Goal: Task Accomplishment & Management: Manage account settings

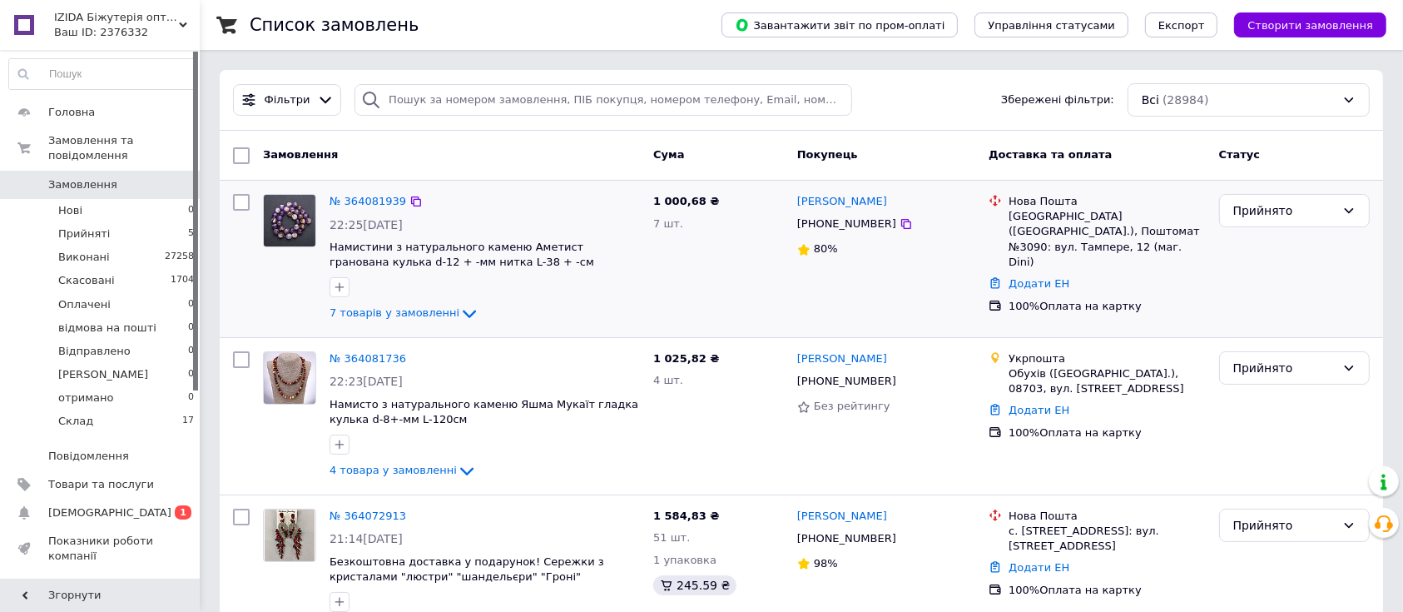
click at [295, 283] on div at bounding box center [289, 258] width 67 height 143
click at [181, 505] on span "1" at bounding box center [183, 512] width 17 height 14
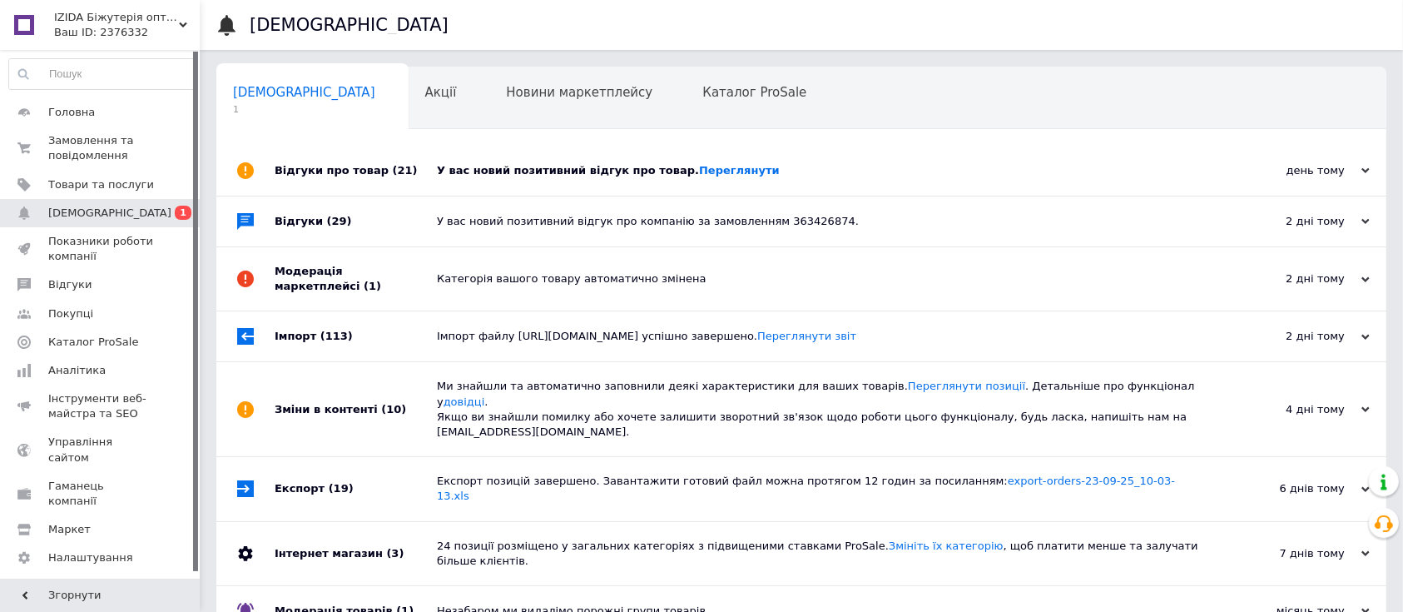
click at [940, 191] on div "У вас новий позитивний відгук про товар. [GEOGRAPHIC_DATA]" at bounding box center [820, 171] width 766 height 50
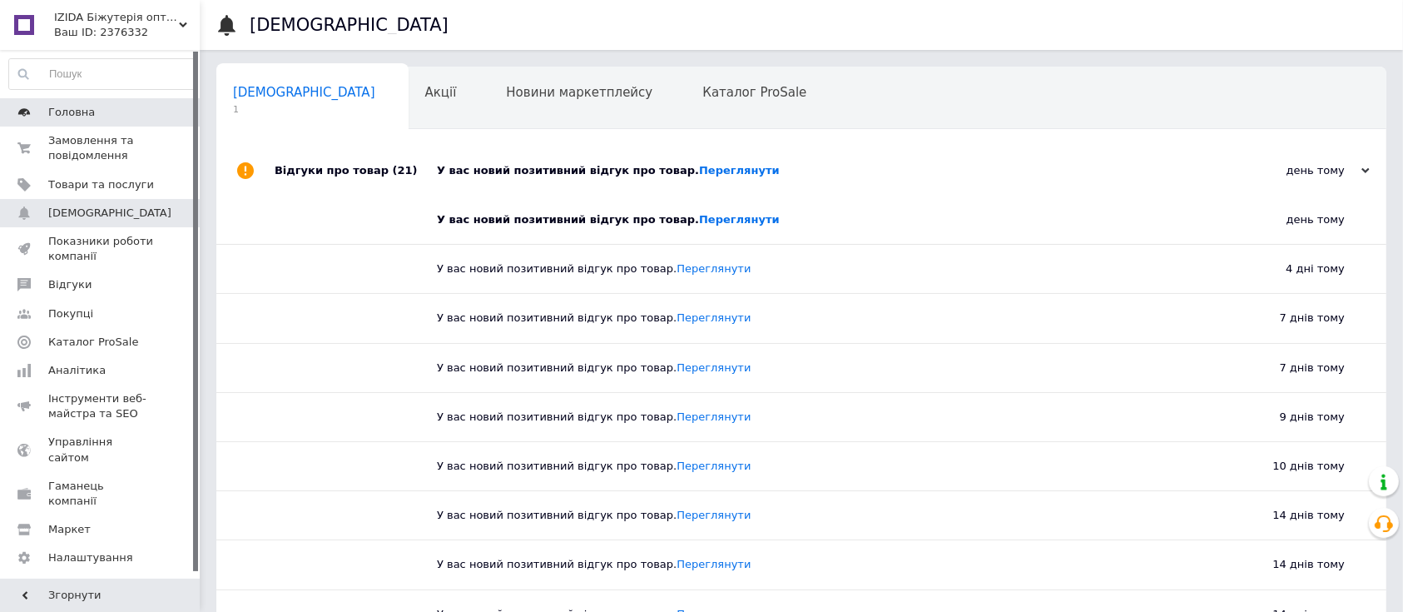
click at [155, 125] on link "Головна" at bounding box center [102, 112] width 204 height 28
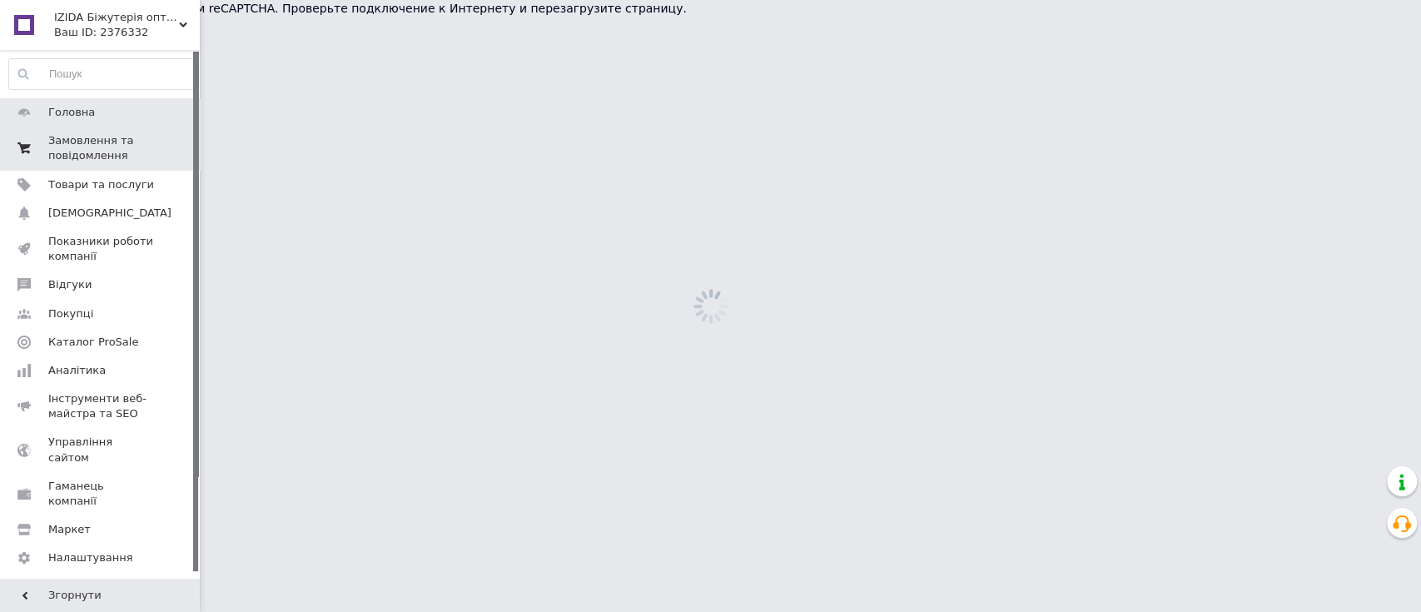
click at [159, 136] on span "0 0" at bounding box center [177, 148] width 46 height 30
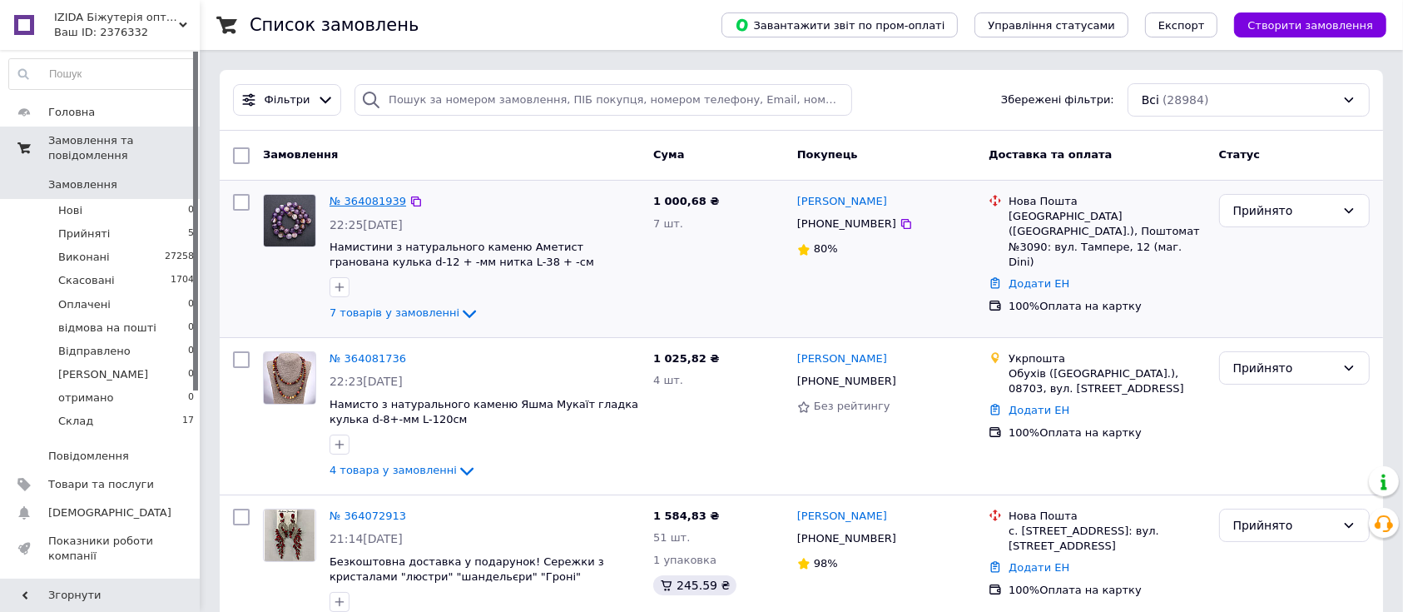
scroll to position [444, 0]
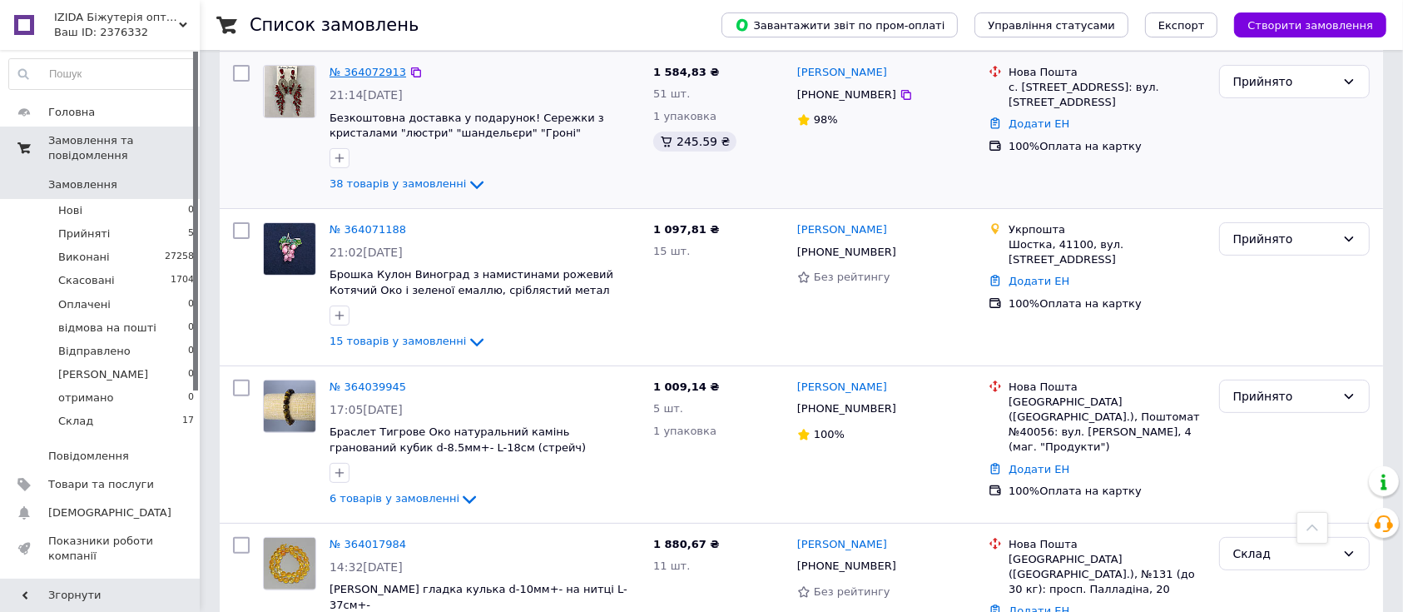
click at [368, 66] on link "№ 364072913" at bounding box center [368, 72] width 77 height 12
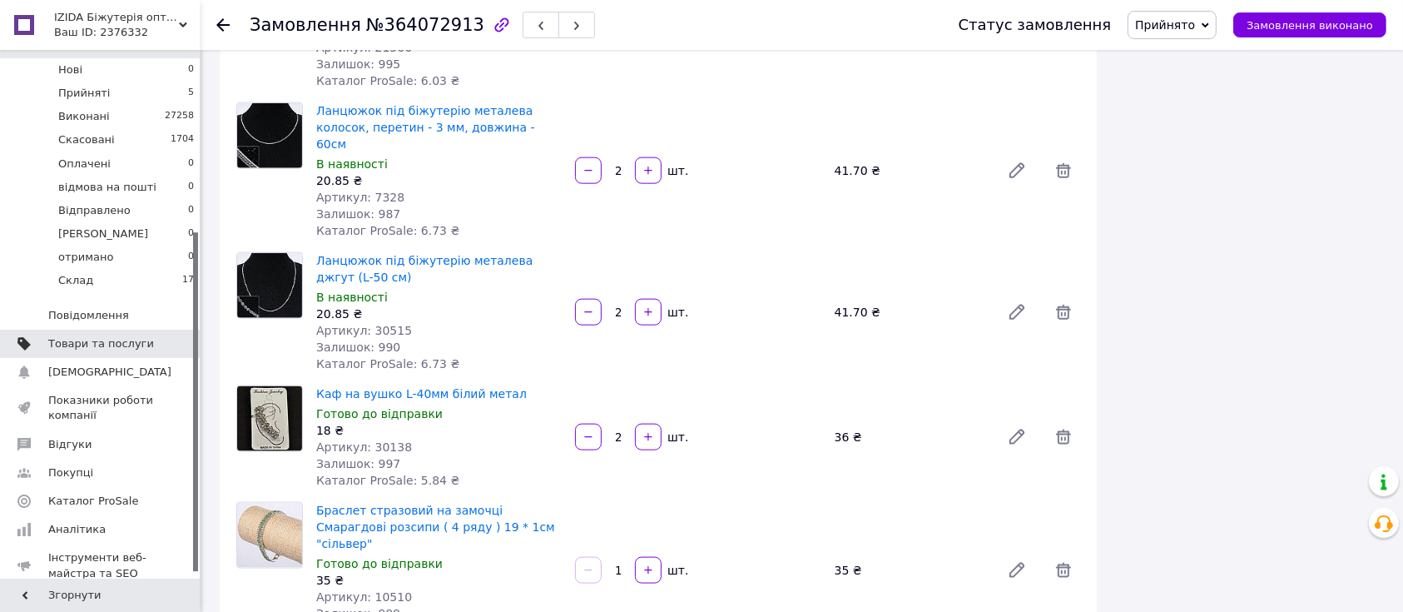
scroll to position [291, 0]
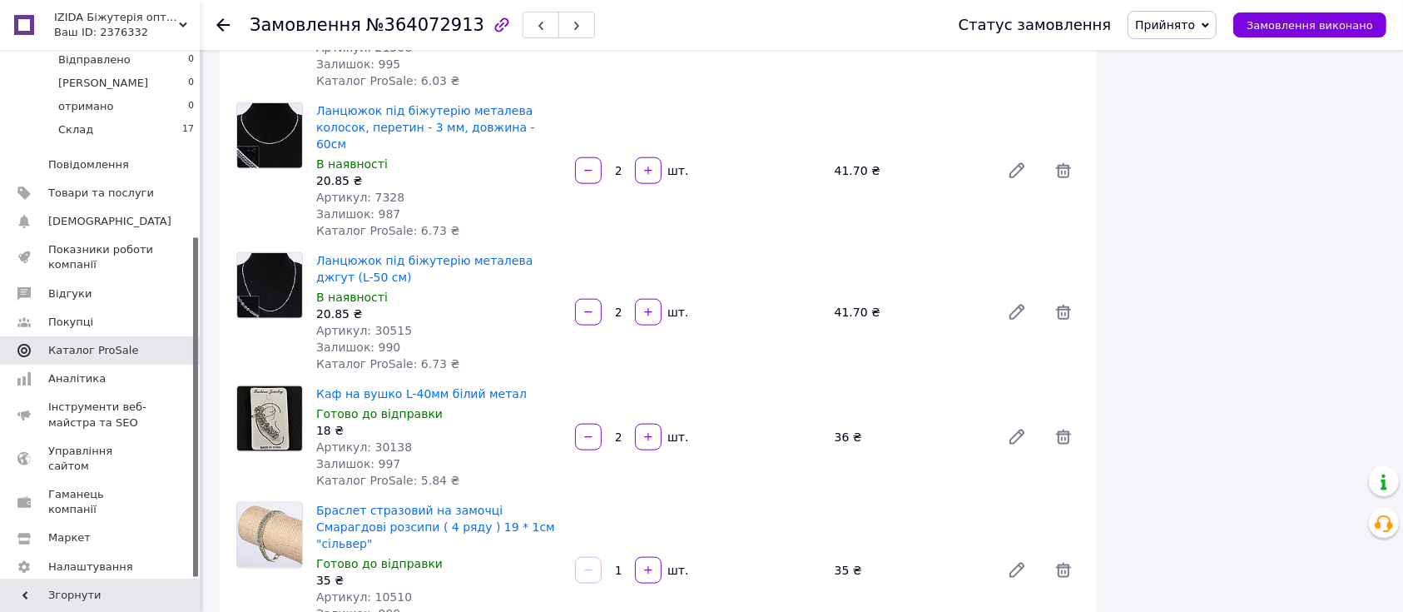
click at [57, 343] on span "Каталог ProSale" at bounding box center [93, 350] width 90 height 15
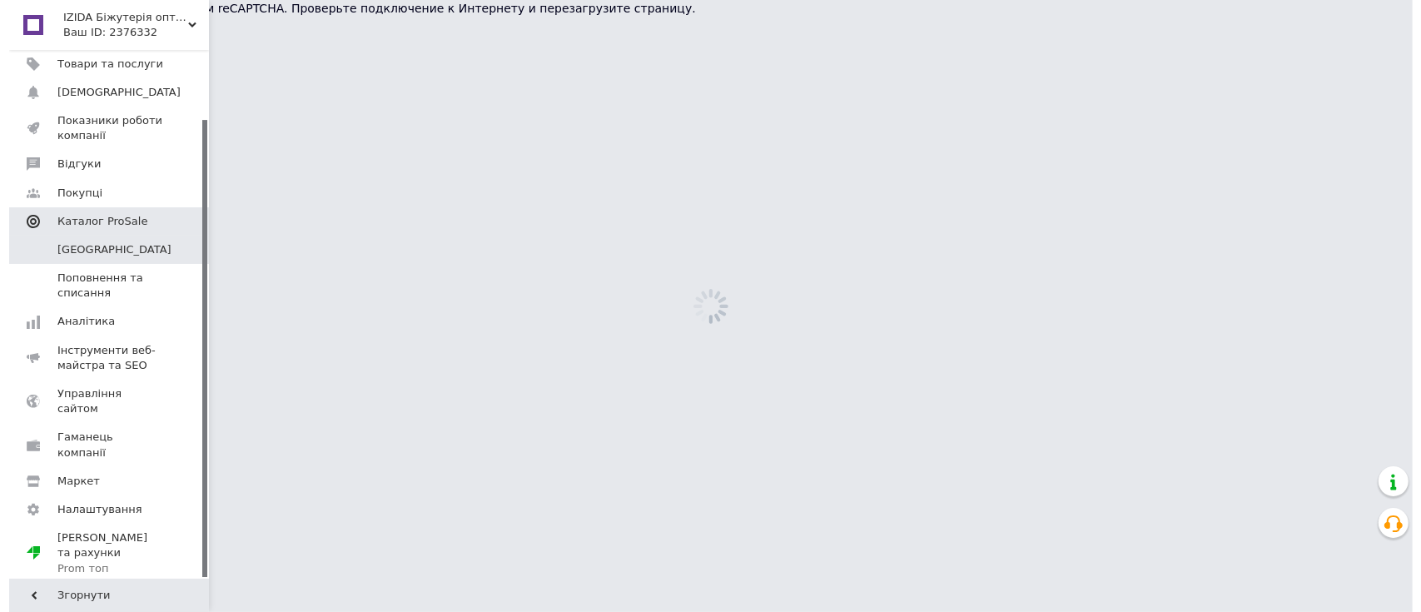
scroll to position [79, 0]
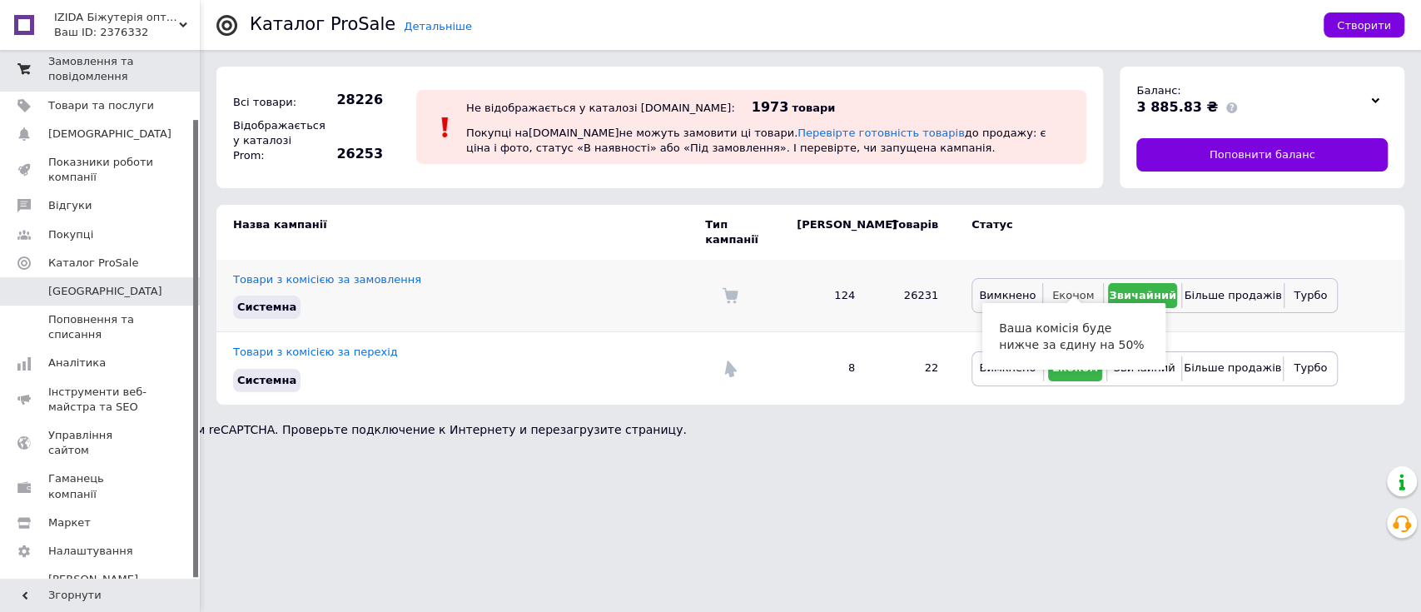
click at [1068, 289] on span "Економ" at bounding box center [1073, 295] width 42 height 12
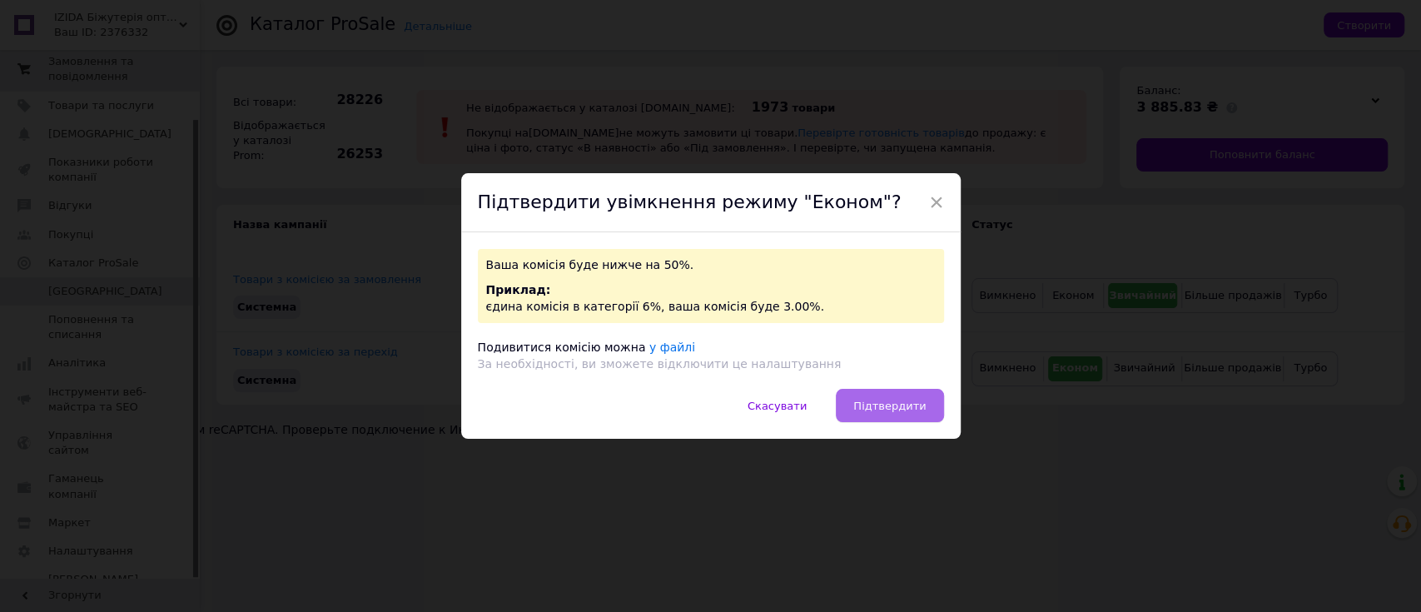
click at [913, 395] on button "Підтвердити" at bounding box center [889, 405] width 107 height 33
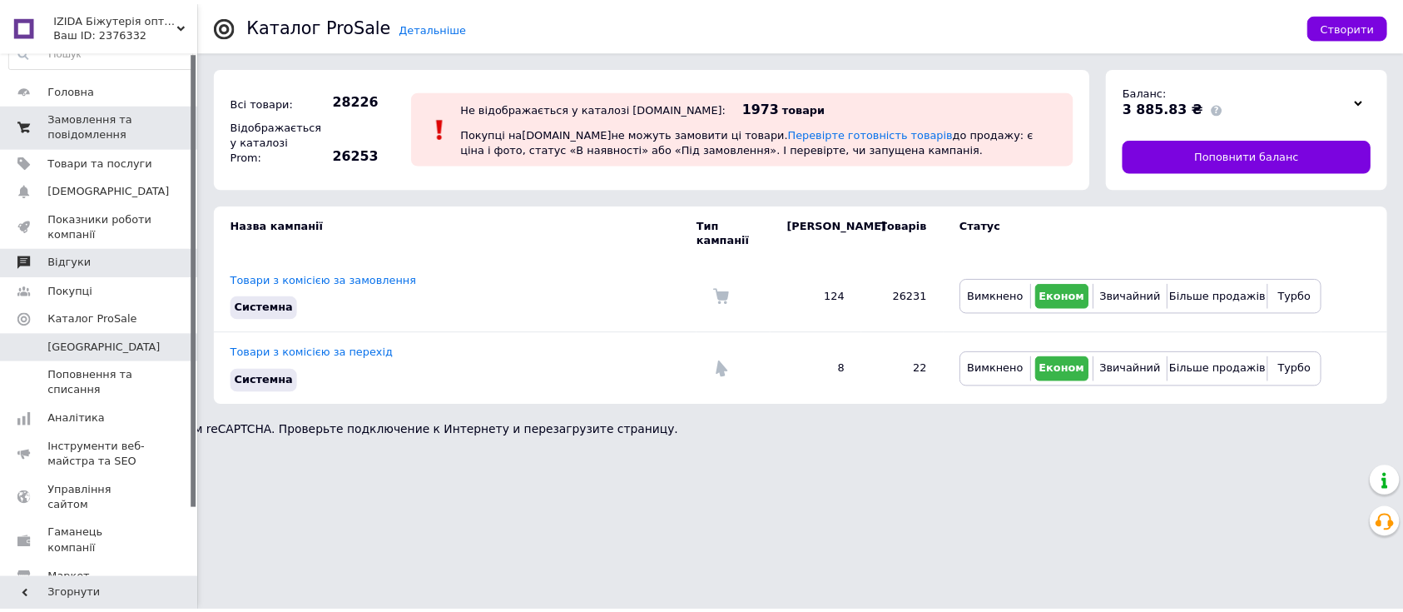
scroll to position [0, 0]
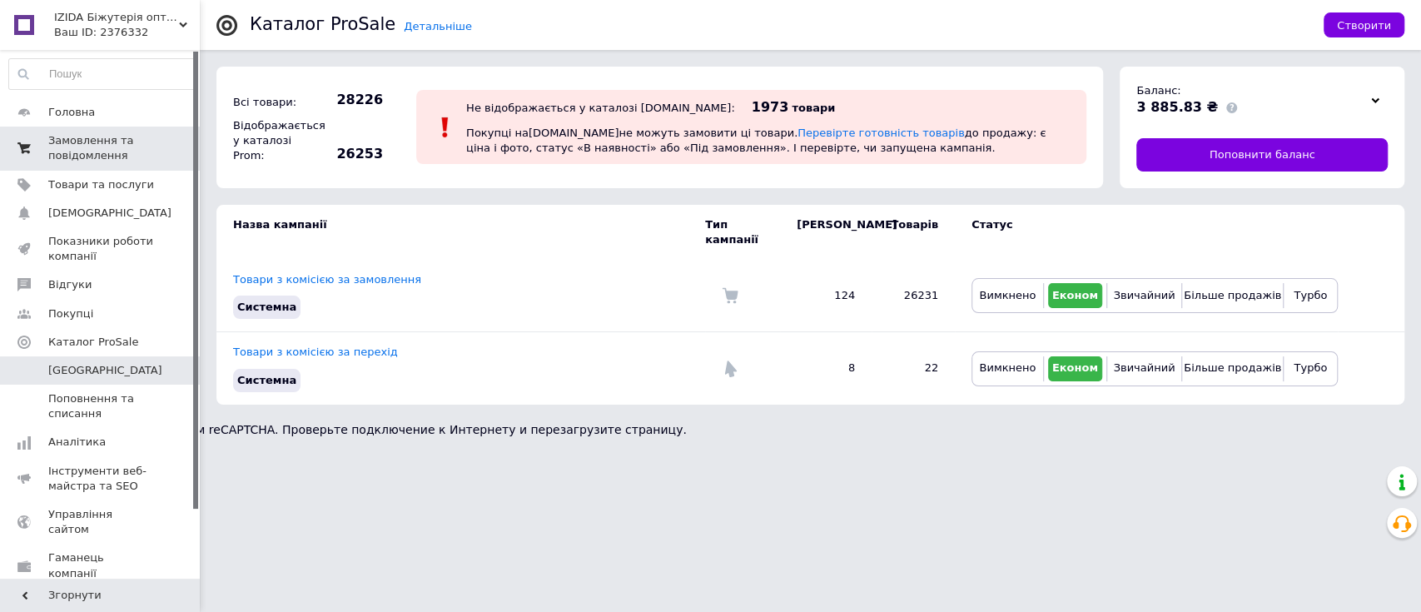
click at [142, 156] on span "Замовлення та повідомлення" at bounding box center [101, 148] width 106 height 30
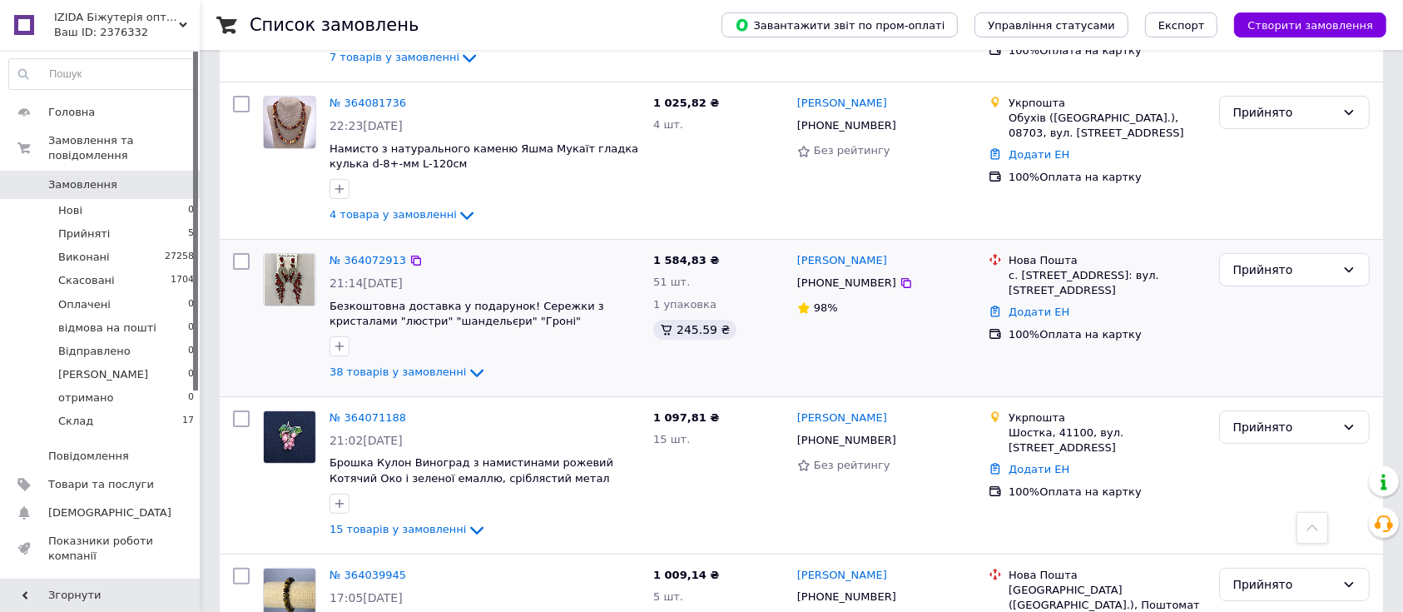
scroll to position [221, 0]
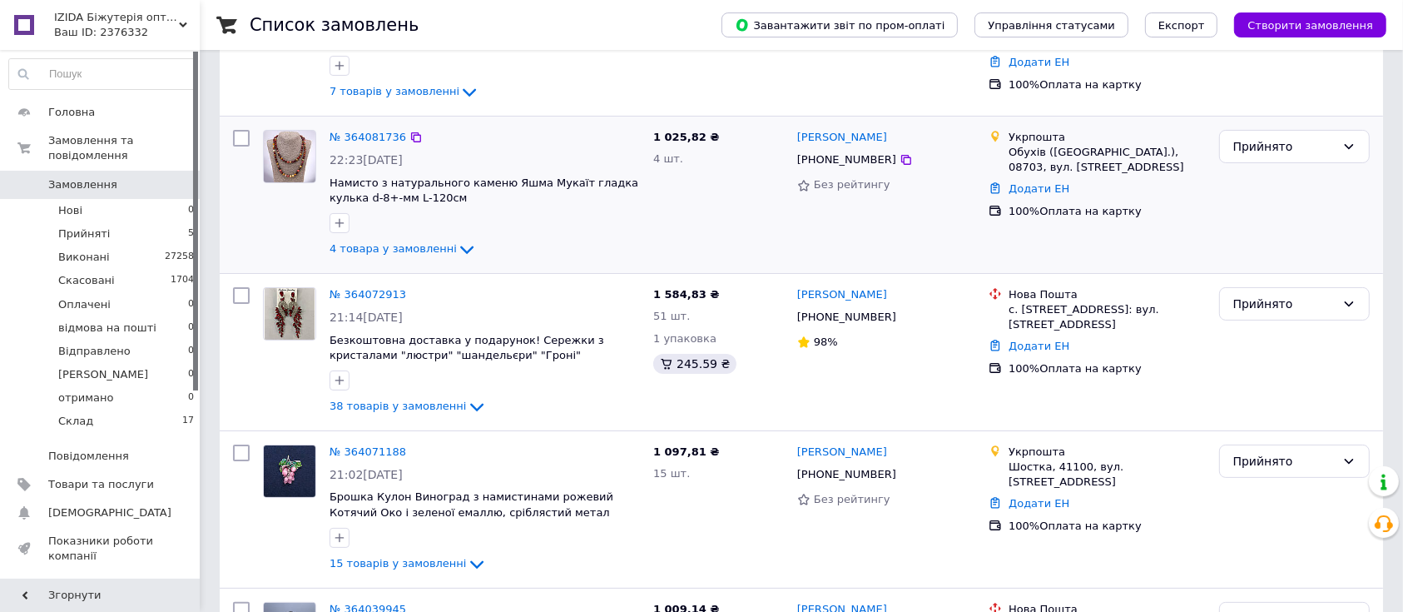
click at [859, 254] on div "[PERSON_NAME] [PHONE_NUMBER] Без рейтингу" at bounding box center [886, 194] width 191 height 143
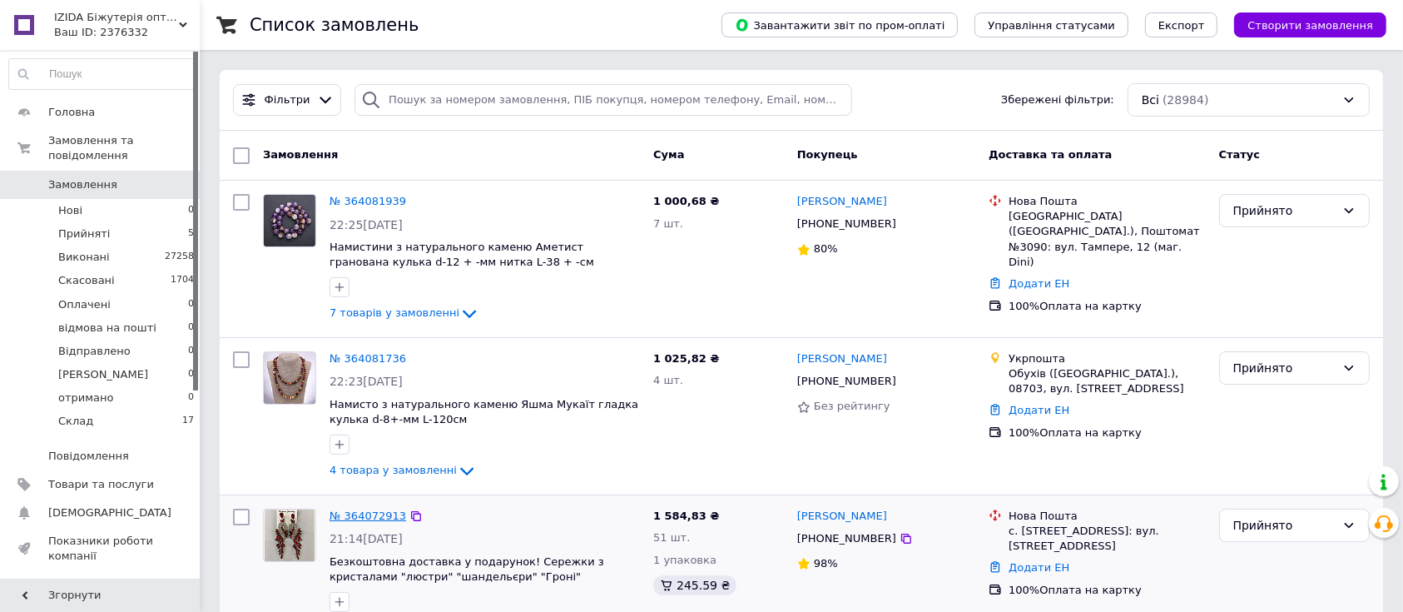
click at [353, 515] on link "№ 364072913" at bounding box center [368, 515] width 77 height 12
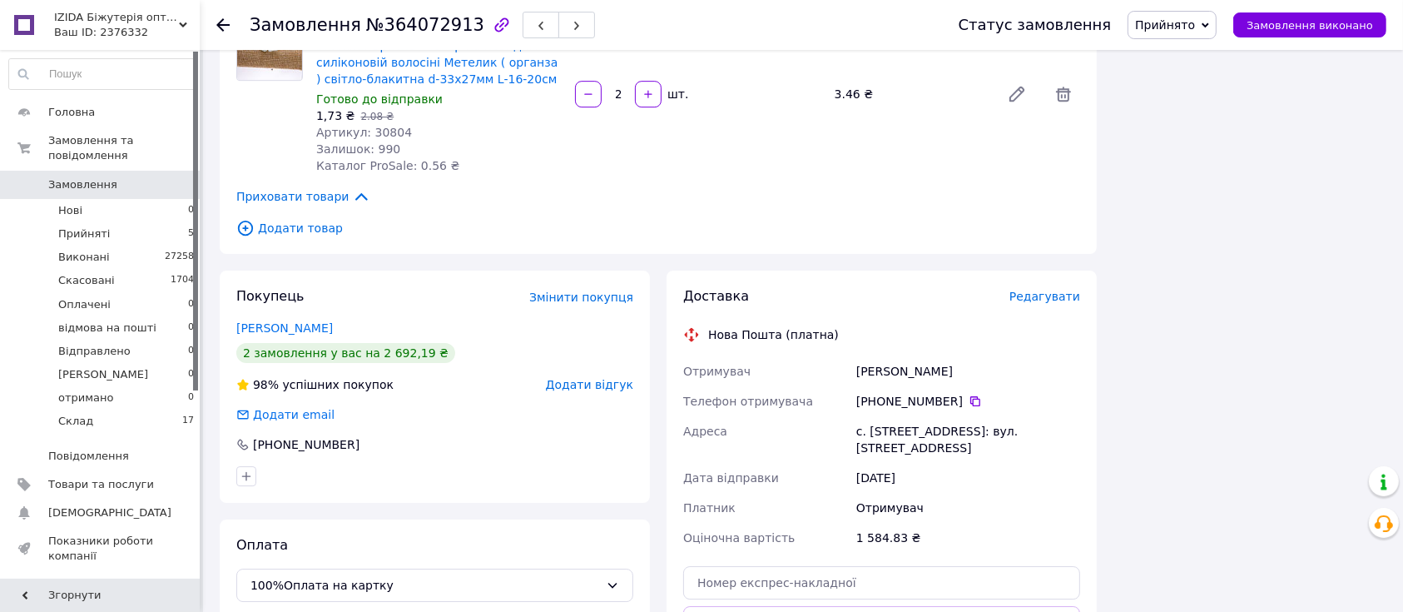
scroll to position [5427, 0]
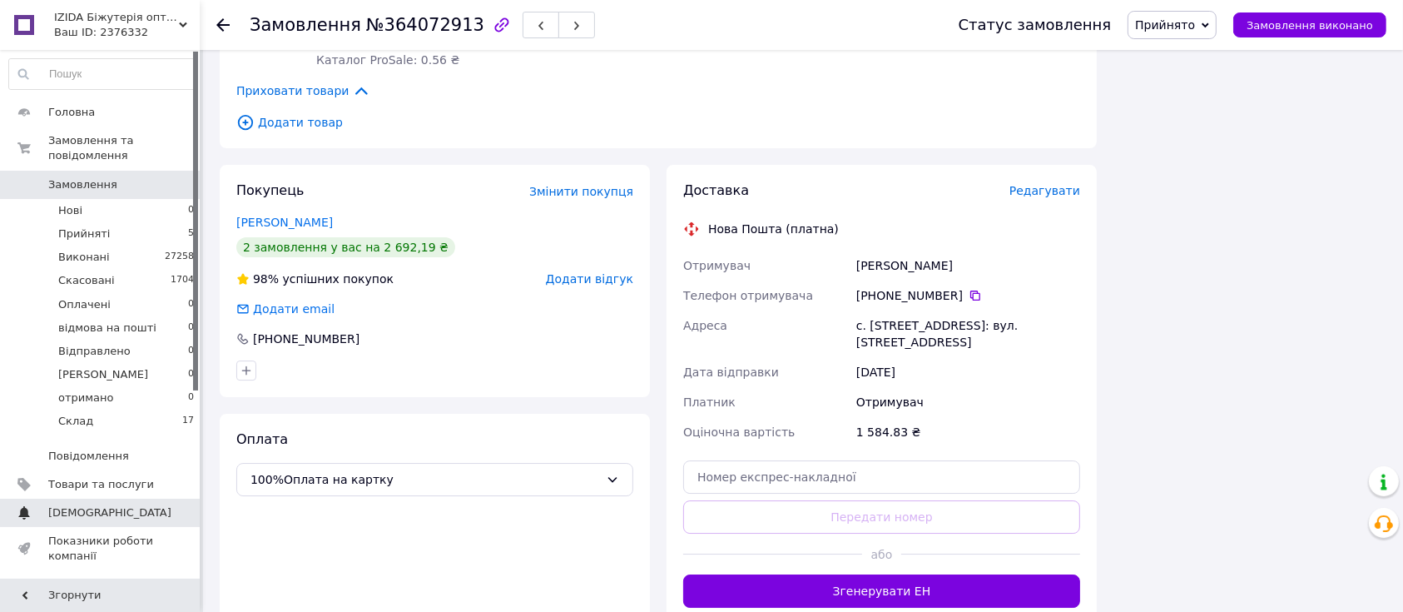
click at [127, 479] on link "Товари та послуги" at bounding box center [102, 484] width 204 height 28
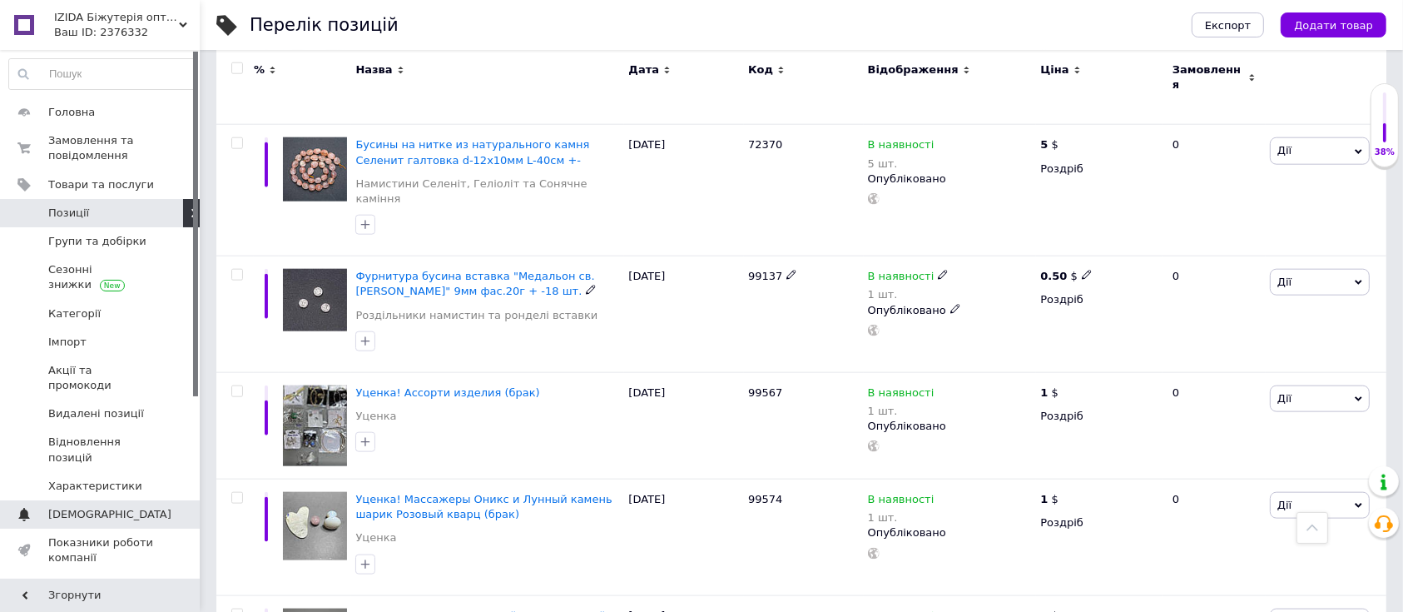
scroll to position [1997, 0]
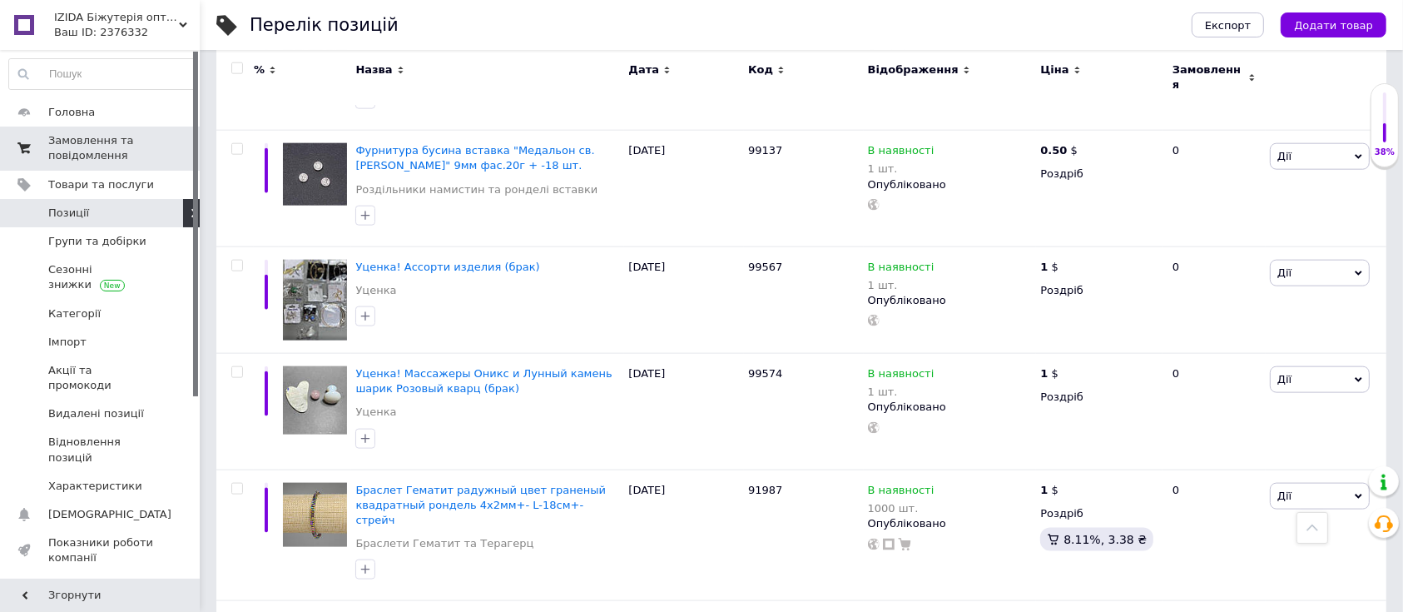
click at [76, 158] on span "Замовлення та повідомлення" at bounding box center [101, 148] width 106 height 30
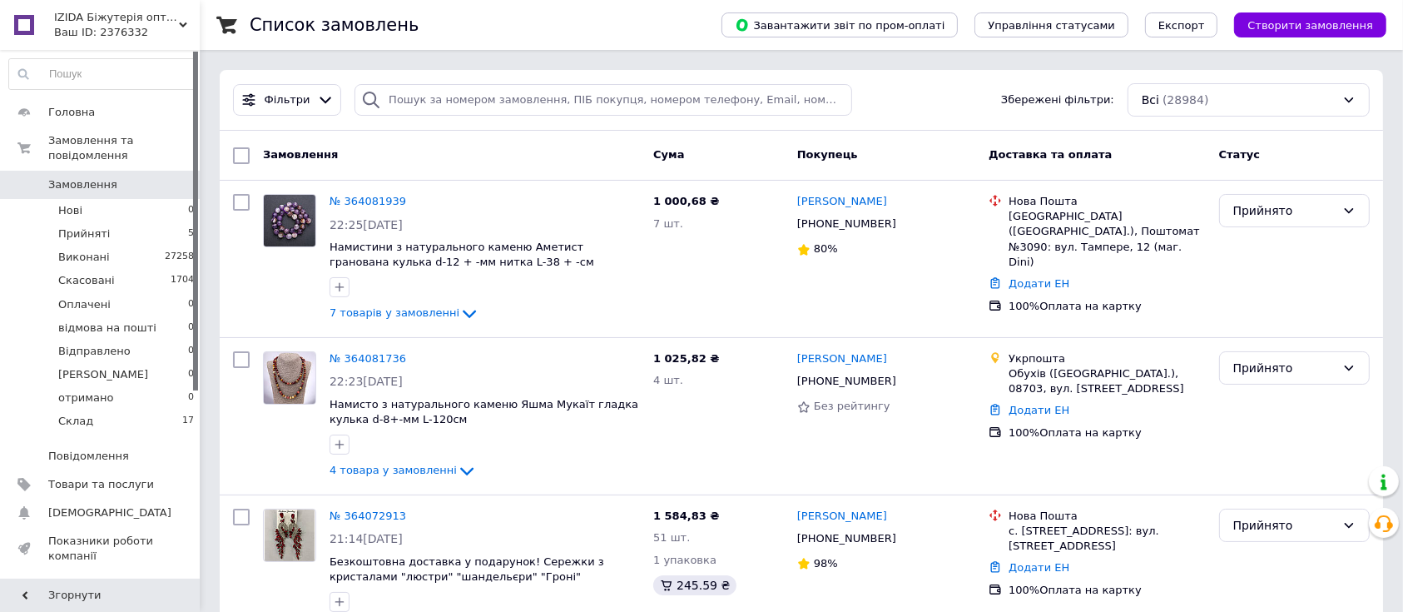
click at [489, 134] on div "Замовлення Cума Покупець Доставка та оплата Статус" at bounding box center [801, 156] width 1163 height 50
